Goal: Task Accomplishment & Management: Complete application form

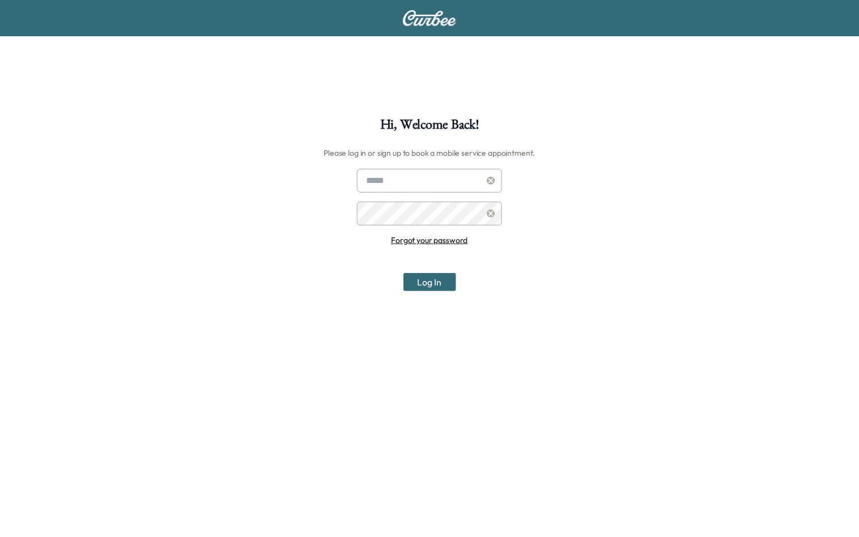
type input "**********"
click at [431, 282] on button "Log In" at bounding box center [430, 282] width 53 height 18
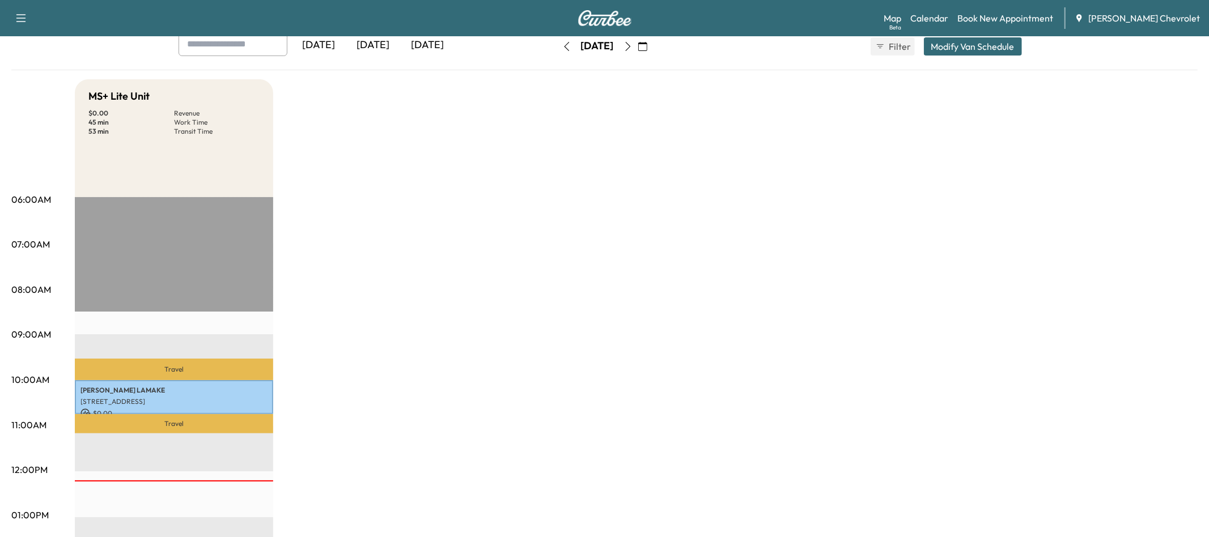
scroll to position [100, 0]
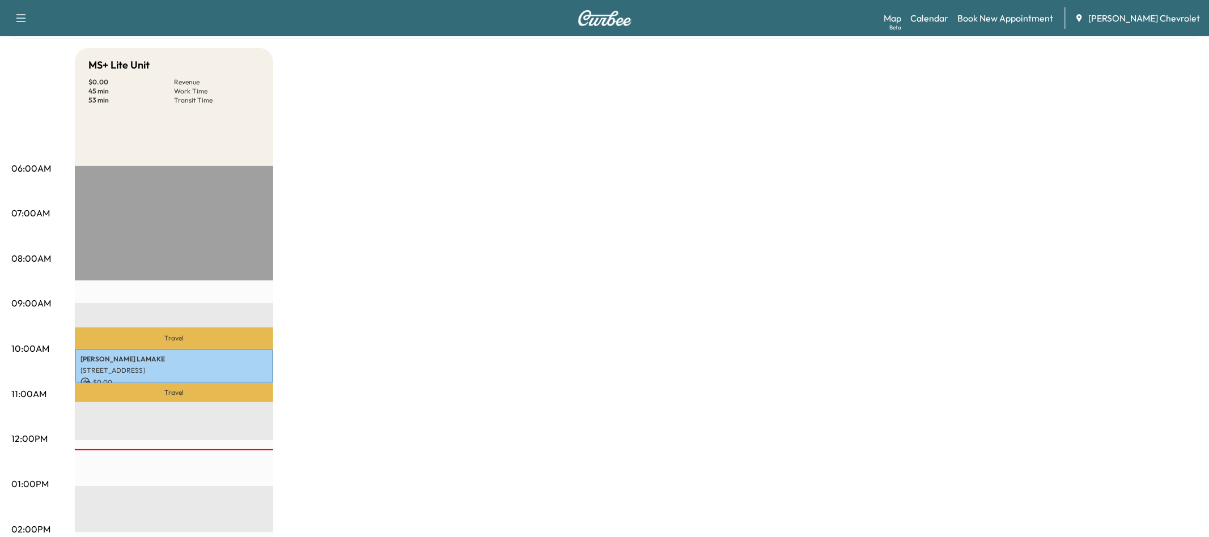
click at [859, 25] on div "Map Beta Calendar Book New Appointment [PERSON_NAME] Chevrolet" at bounding box center [1042, 18] width 316 height 22
click at [859, 20] on link "Book New Appointment" at bounding box center [1006, 18] width 96 height 14
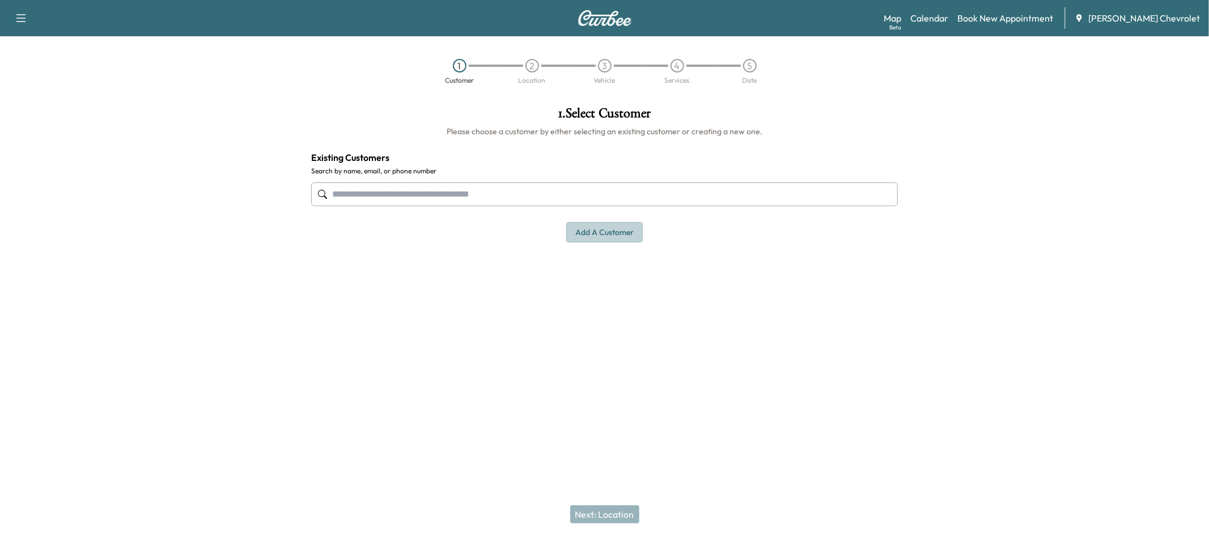
click at [615, 235] on button "Add a customer" at bounding box center [604, 232] width 77 height 21
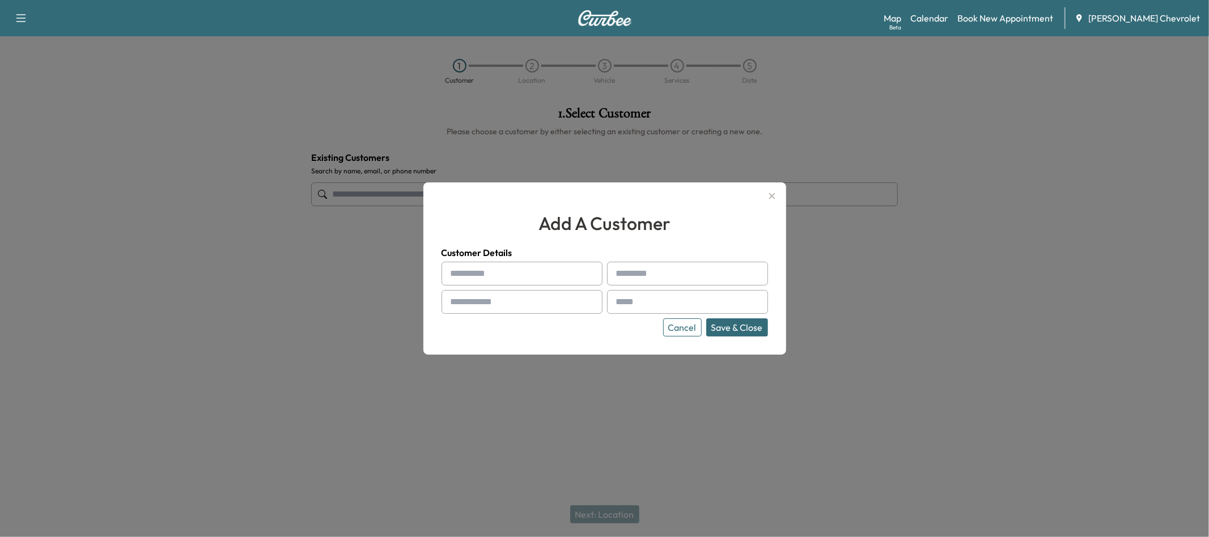
drag, startPoint x: 772, startPoint y: 196, endPoint x: 713, endPoint y: 207, distance: 59.9
click at [770, 194] on icon "button" at bounding box center [772, 196] width 6 height 6
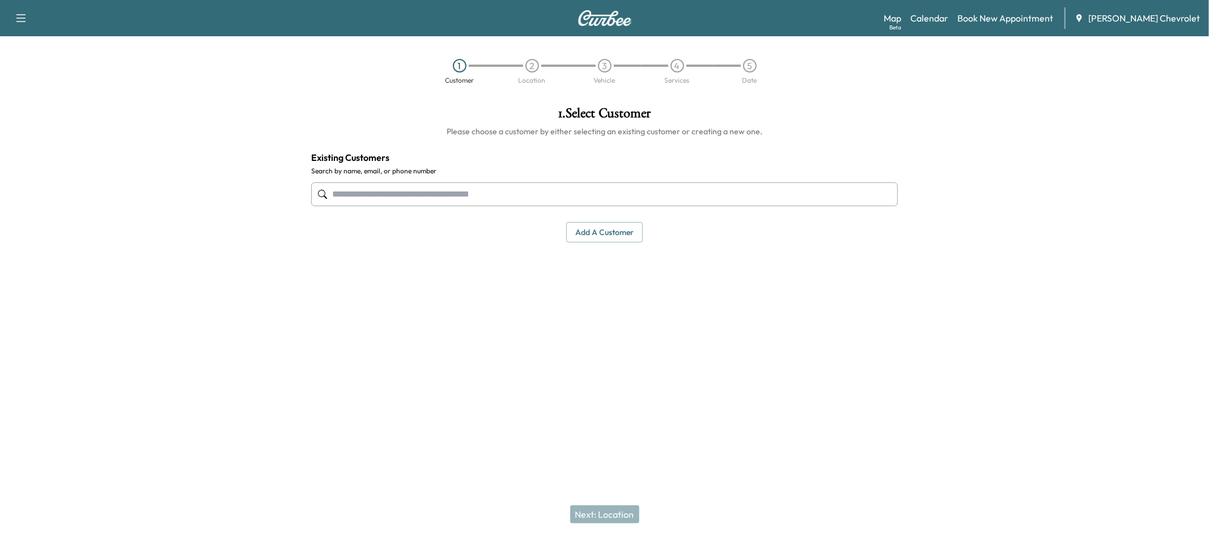
click at [519, 197] on input "text" at bounding box center [604, 195] width 587 height 24
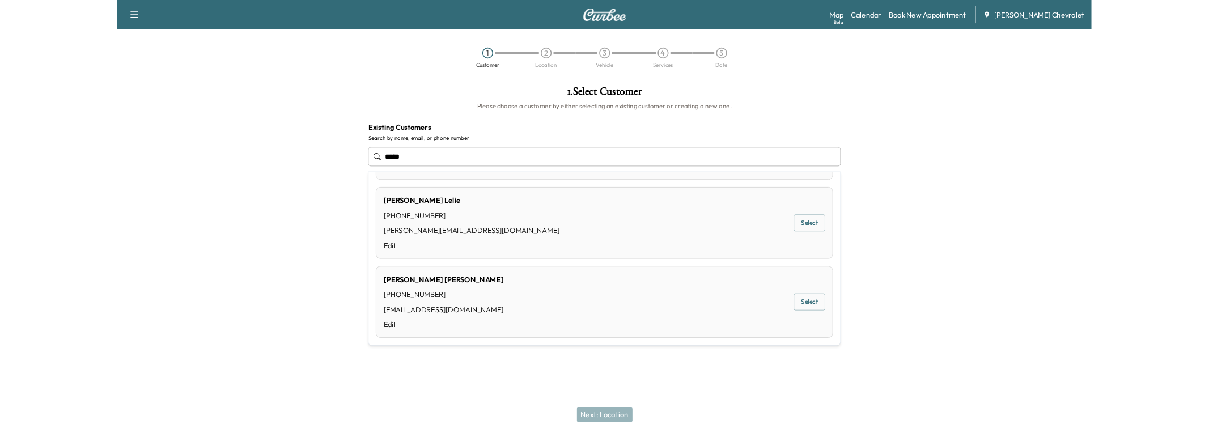
scroll to position [201, 0]
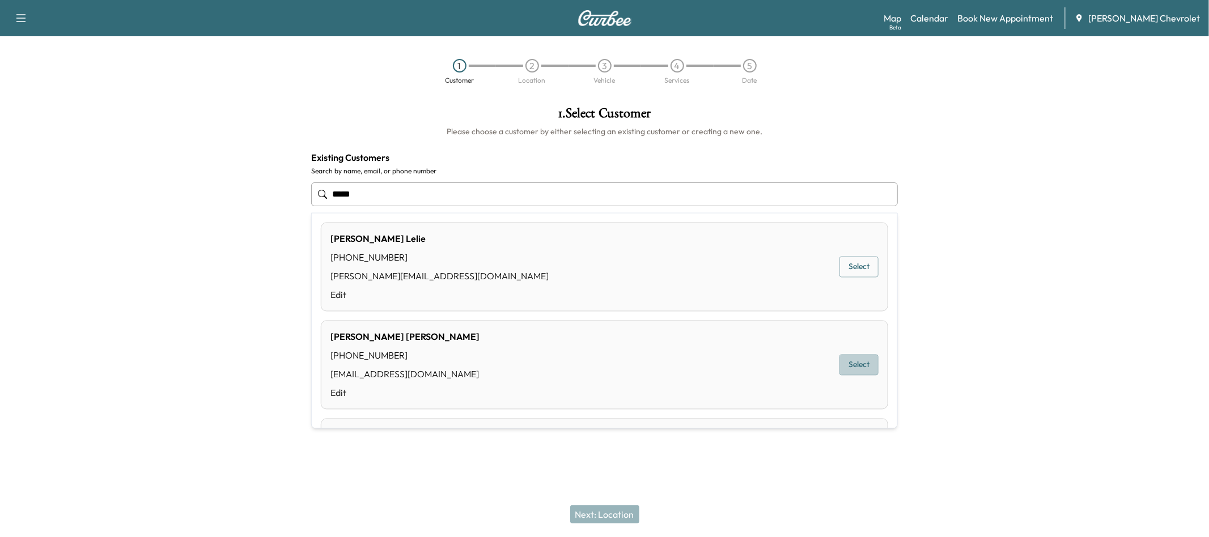
click at [849, 359] on button "Select" at bounding box center [859, 365] width 39 height 21
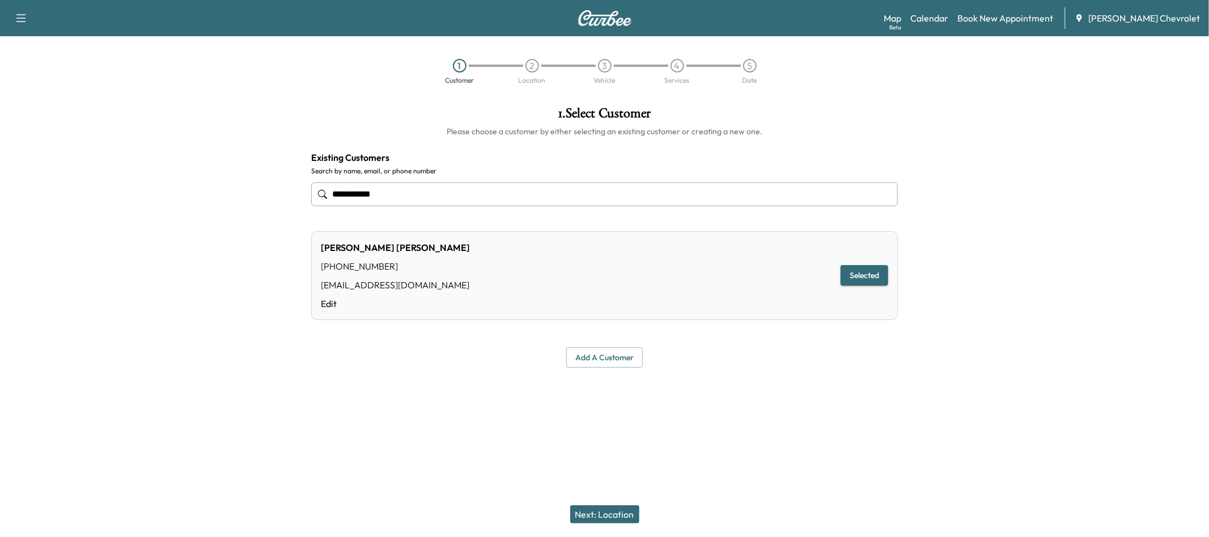
type input "**********"
click at [601, 513] on button "Next: Location" at bounding box center [604, 515] width 69 height 18
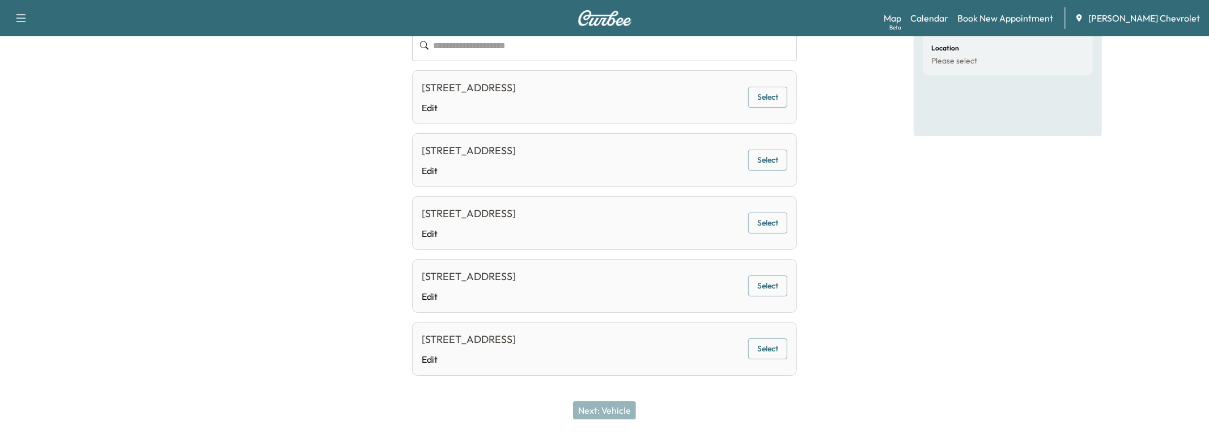
scroll to position [157, 0]
click at [770, 287] on button "Select" at bounding box center [767, 288] width 39 height 21
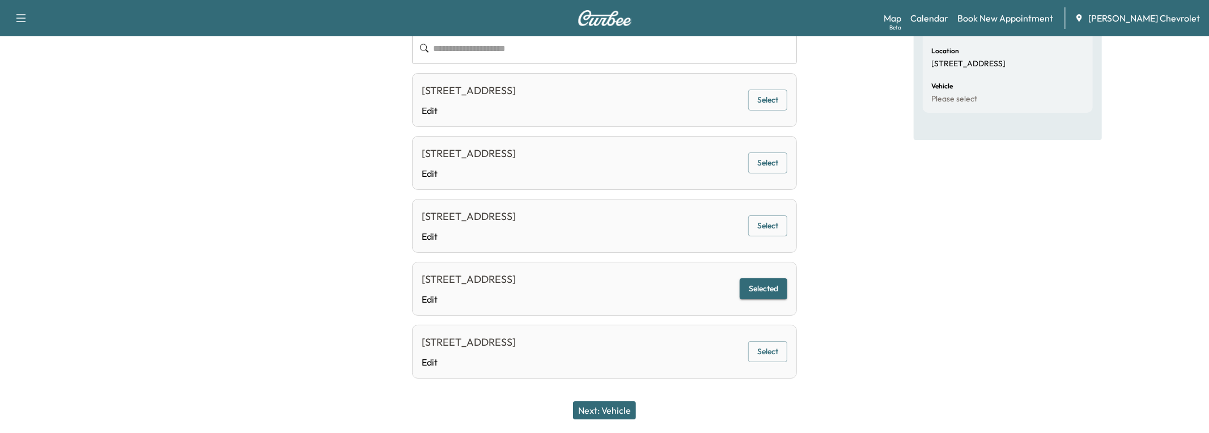
click at [593, 408] on button "Next: Vehicle" at bounding box center [604, 410] width 63 height 18
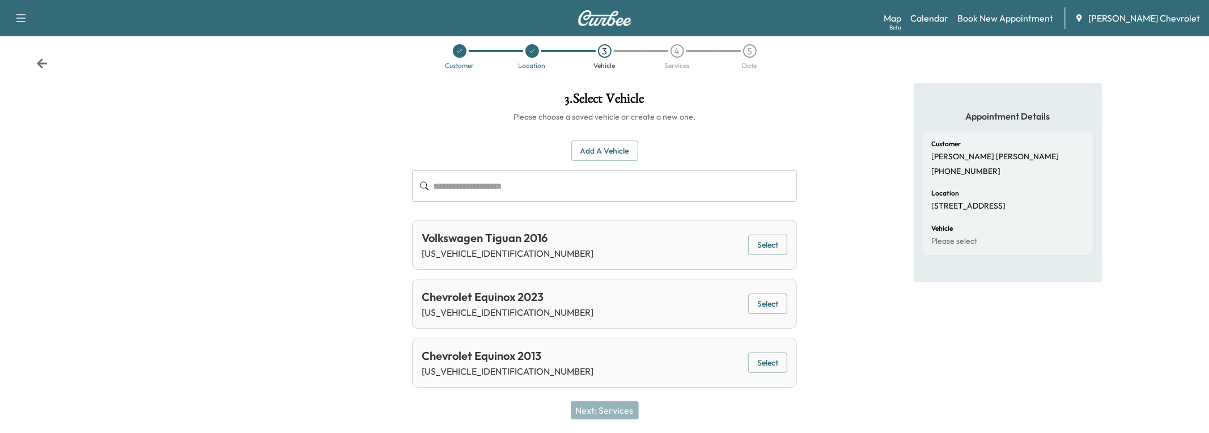
scroll to position [12, 0]
